Goal: Task Accomplishment & Management: Use online tool/utility

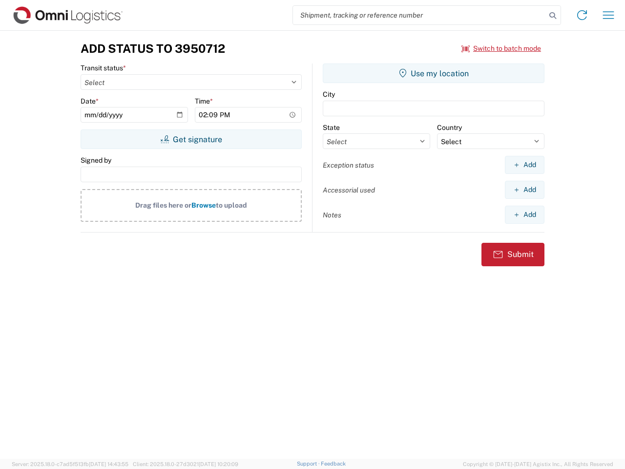
click at [419, 15] on input "search" at bounding box center [419, 15] width 253 height 19
click at [552, 16] on icon at bounding box center [553, 16] width 14 height 14
click at [582, 15] on icon at bounding box center [582, 15] width 16 height 16
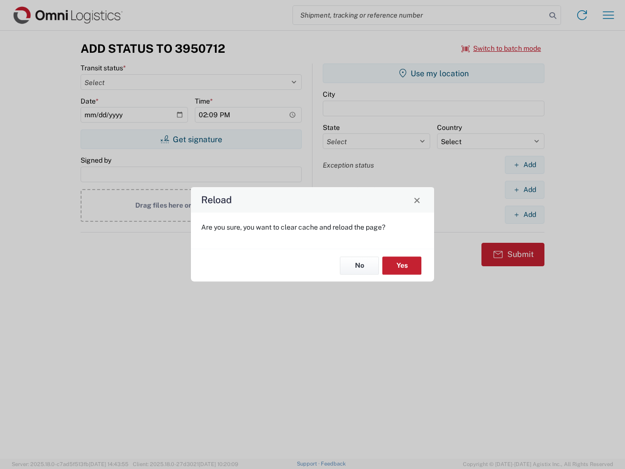
click at [608, 15] on div "Reload Are you sure, you want to clear cache and reload the page? No Yes" at bounding box center [312, 234] width 625 height 469
click at [501, 48] on div "Reload Are you sure, you want to clear cache and reload the page? No Yes" at bounding box center [312, 234] width 625 height 469
click at [191, 139] on div "Reload Are you sure, you want to clear cache and reload the page? No Yes" at bounding box center [312, 234] width 625 height 469
click at [433, 73] on div "Reload Are you sure, you want to clear cache and reload the page? No Yes" at bounding box center [312, 234] width 625 height 469
click at [524, 164] on div "Reload Are you sure, you want to clear cache and reload the page? No Yes" at bounding box center [312, 234] width 625 height 469
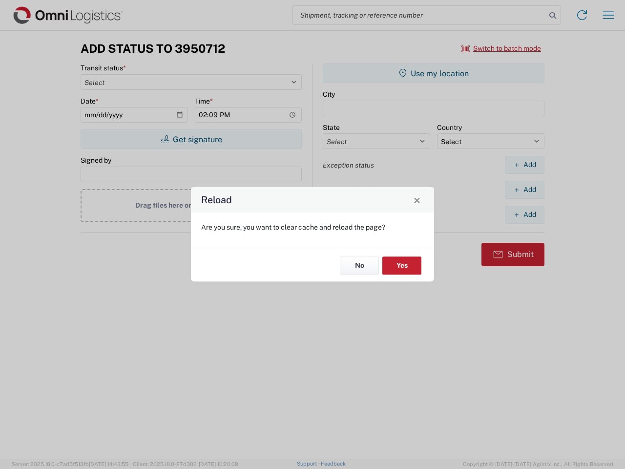
click at [524, 189] on div "Reload Are you sure, you want to clear cache and reload the page? No Yes" at bounding box center [312, 234] width 625 height 469
click at [524, 214] on div "Reload Are you sure, you want to clear cache and reload the page? No Yes" at bounding box center [312, 234] width 625 height 469
